Goal: Use online tool/utility: Utilize a website feature to perform a specific function

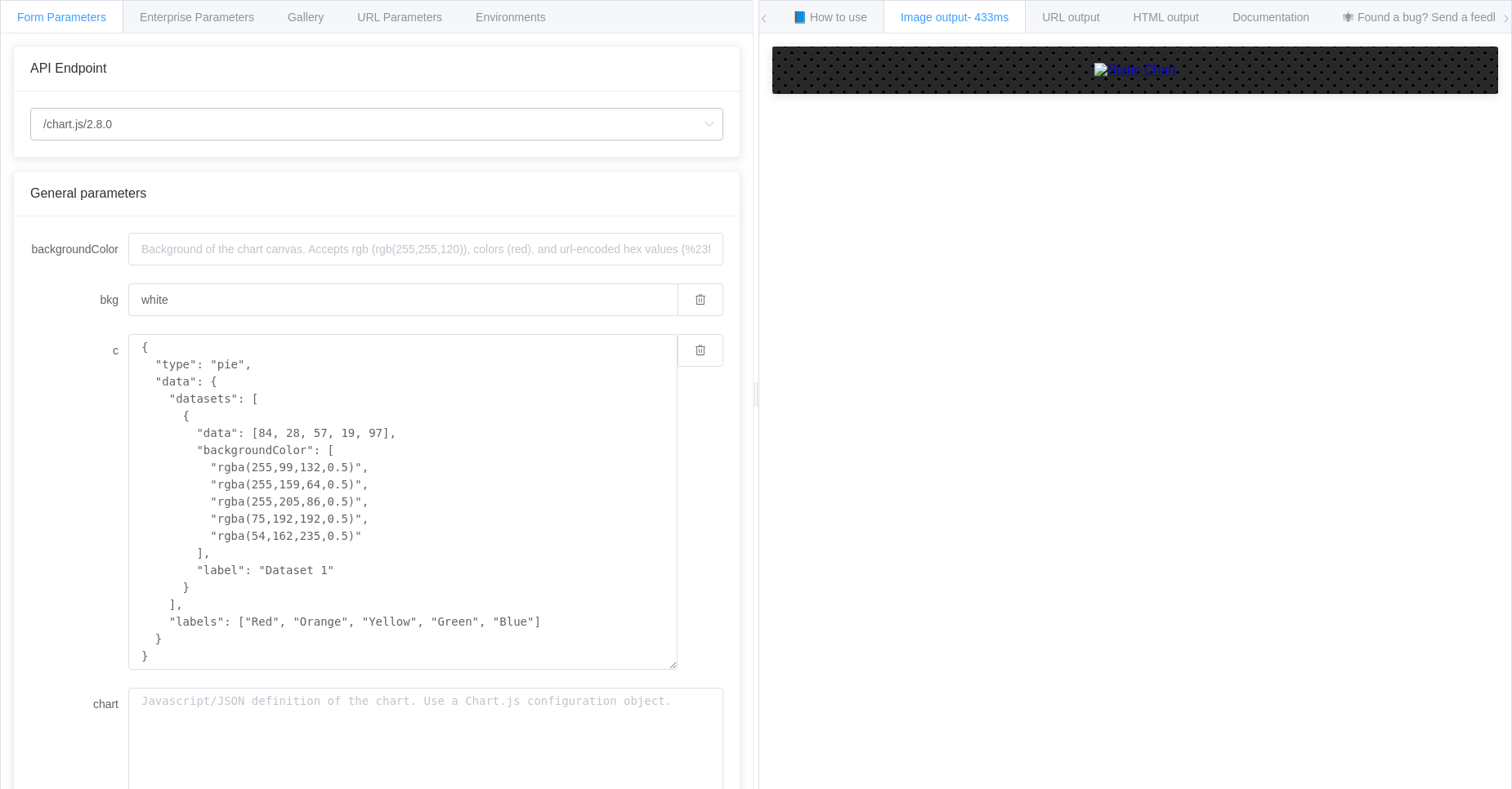
click at [699, 119] on icon at bounding box center [709, 124] width 20 height 32
click at [60, 166] on span "/chart" at bounding box center [61, 170] width 29 height 13
type input "/chart"
type input "20"
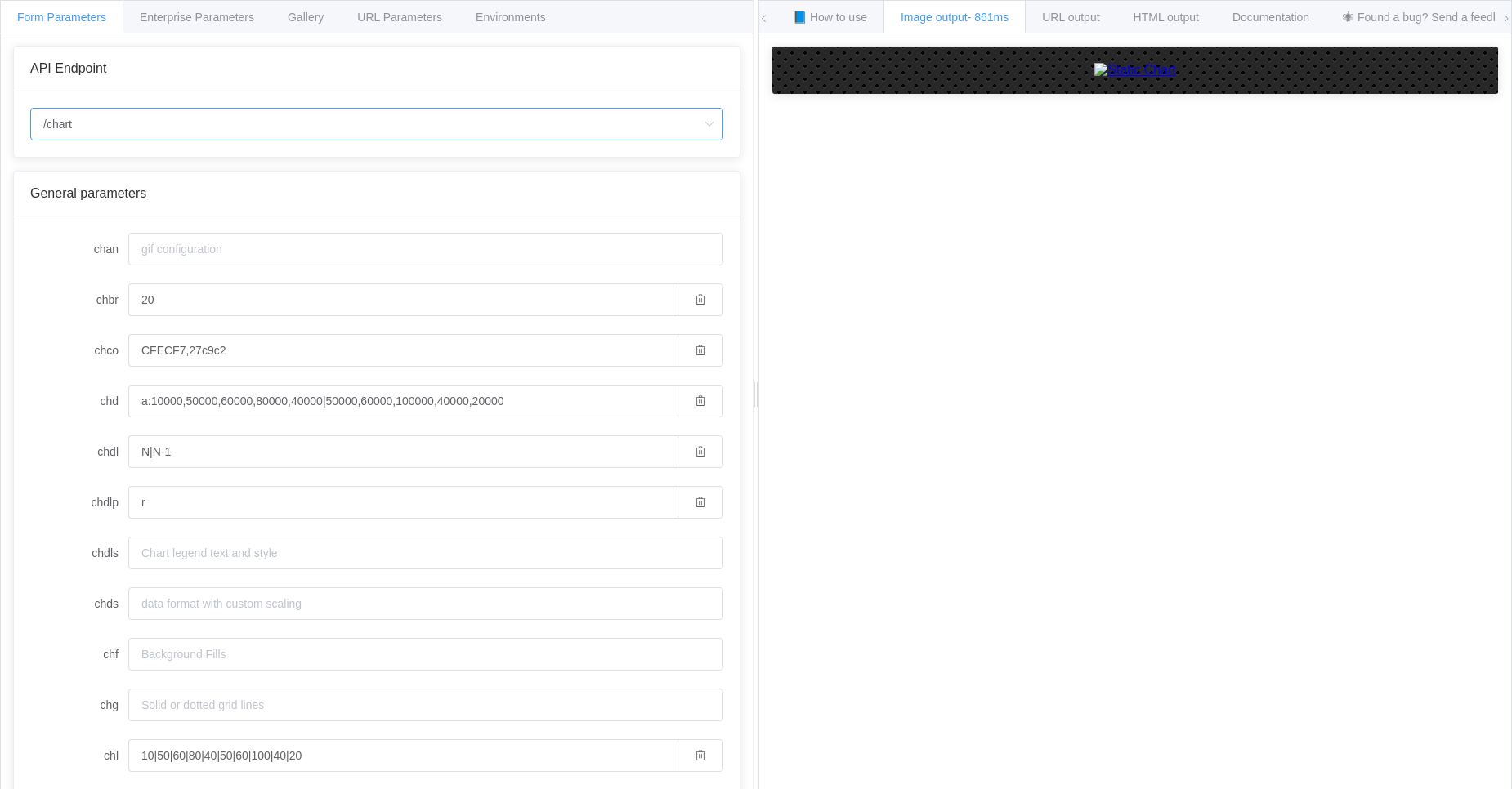
scroll to position [491, 0]
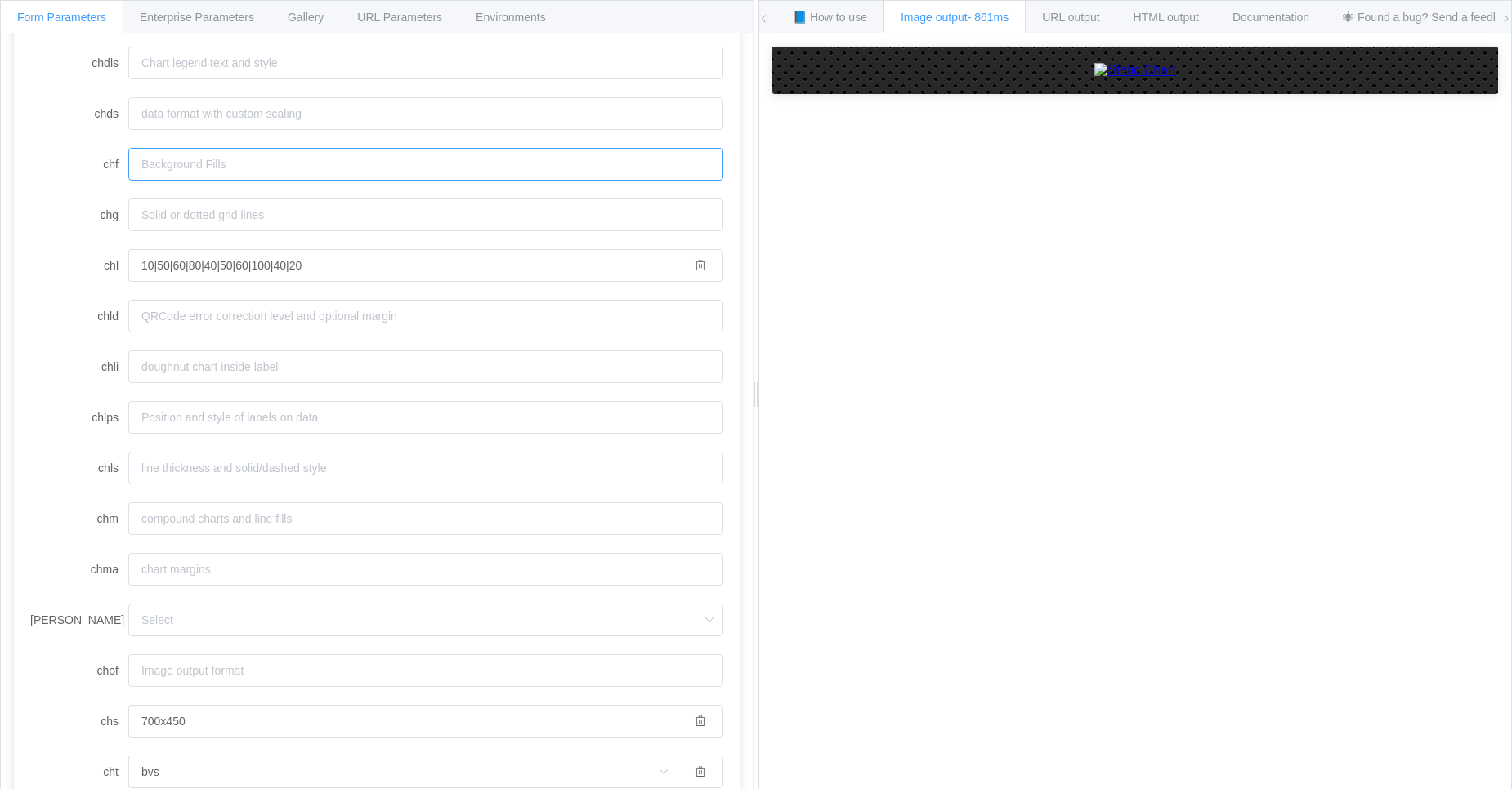
click at [407, 159] on input "chf" at bounding box center [426, 164] width 595 height 32
paste input "bg,s,FFF8DC"
type input "bg,s,FFF8DC"
